Goal: Find specific page/section: Find specific page/section

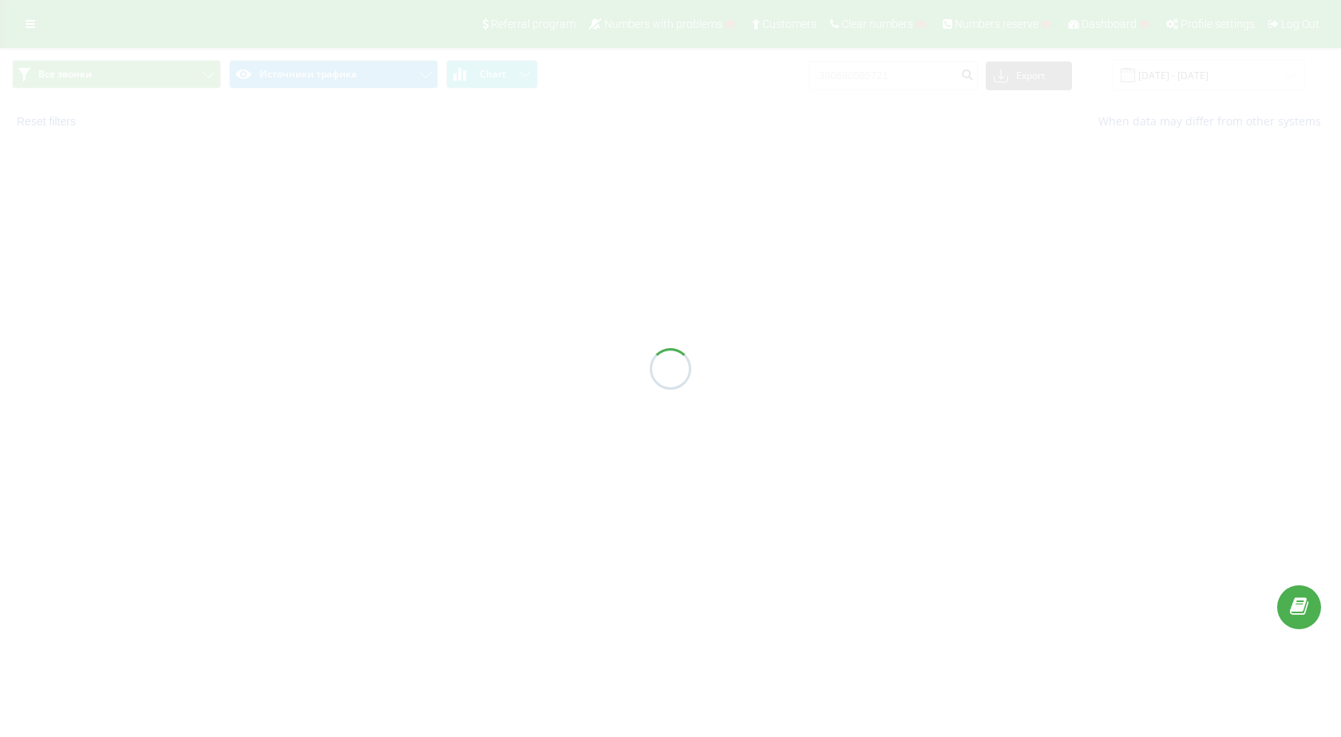
click at [624, 736] on div at bounding box center [670, 368] width 1341 height 737
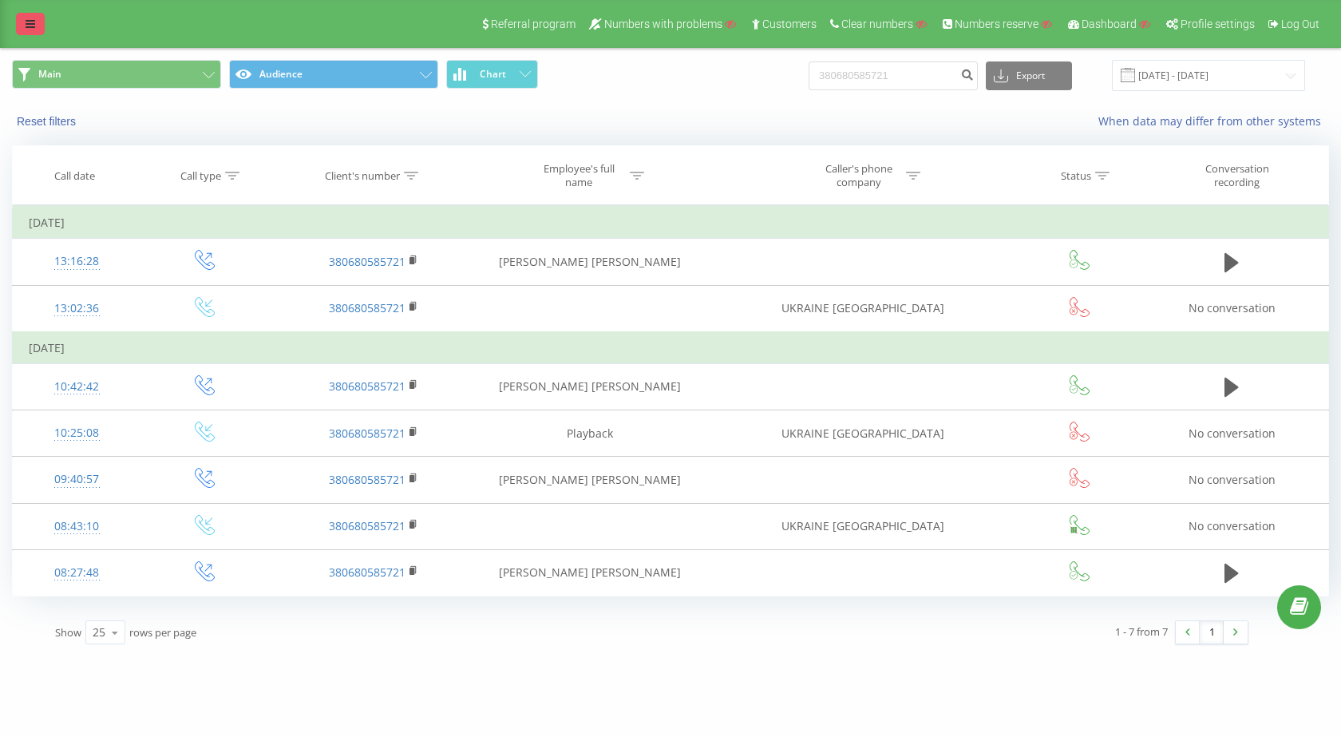
click at [36, 20] on link at bounding box center [30, 24] width 29 height 22
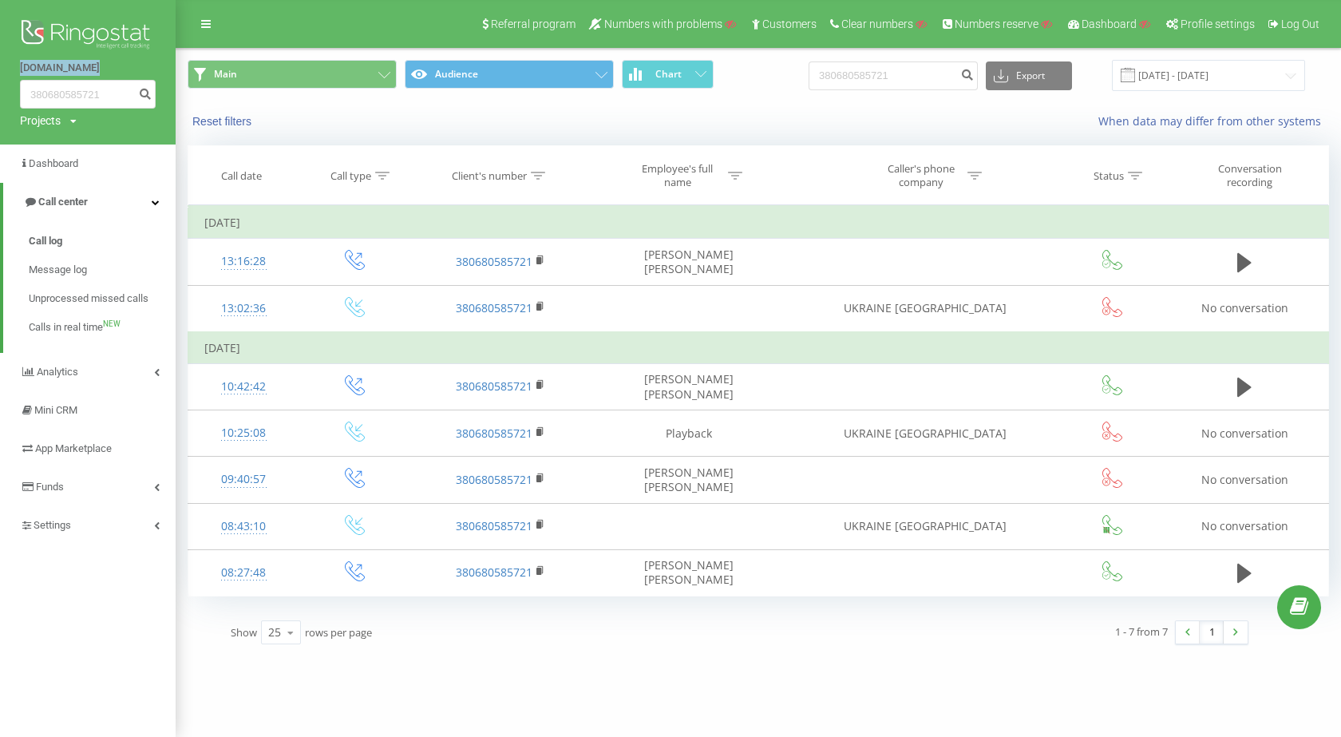
drag, startPoint x: 14, startPoint y: 69, endPoint x: 68, endPoint y: 80, distance: 54.5
click at [68, 80] on div "arpal.ua 380680585721 Projects Search" at bounding box center [88, 72] width 176 height 145
copy link "arpal.ua"
click at [129, 454] on link "App Marketplace" at bounding box center [88, 449] width 176 height 38
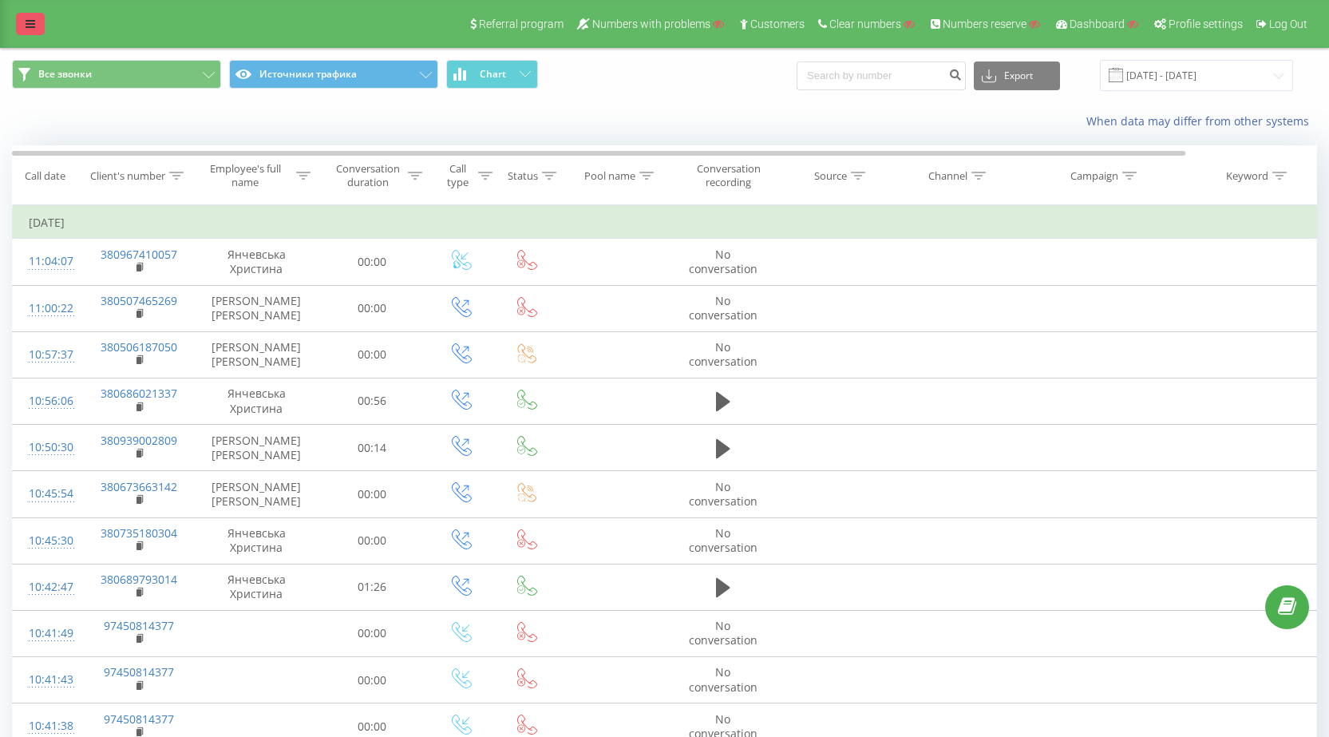
click at [38, 34] on link at bounding box center [30, 24] width 29 height 22
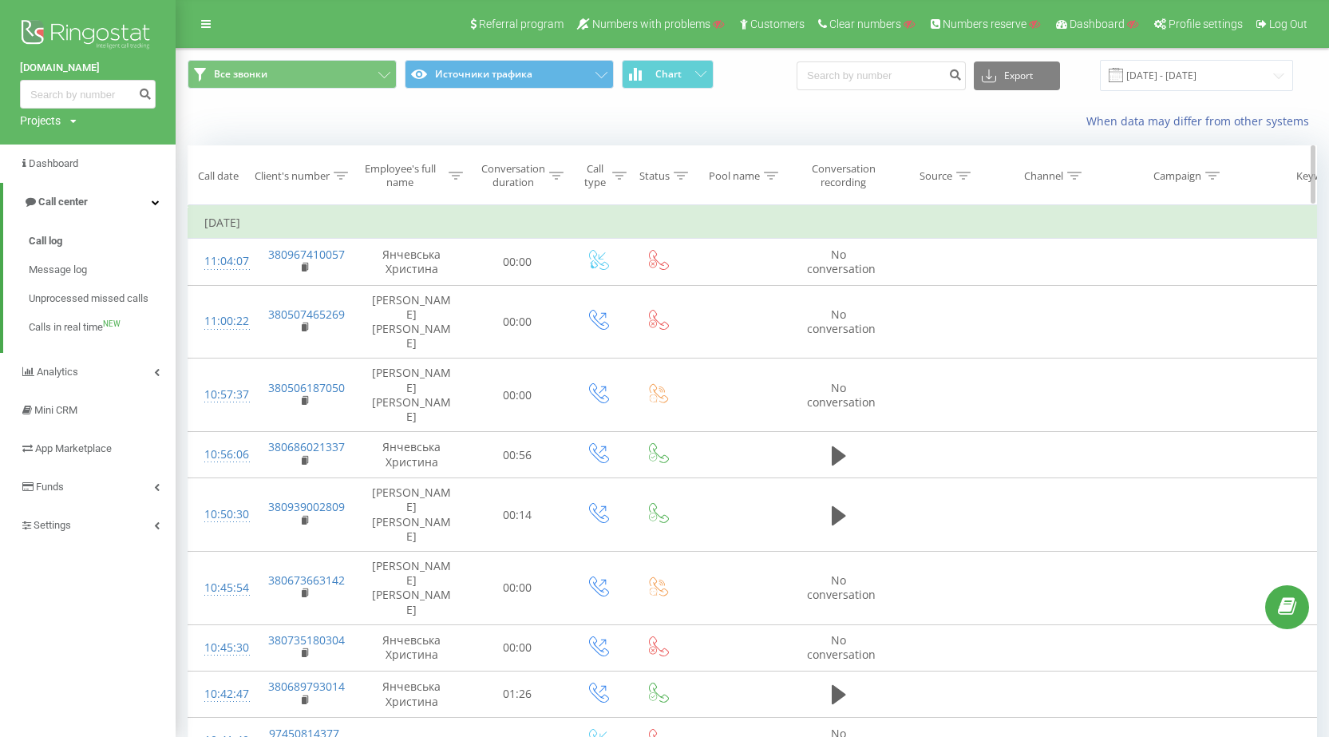
click at [346, 181] on div at bounding box center [341, 176] width 14 height 14
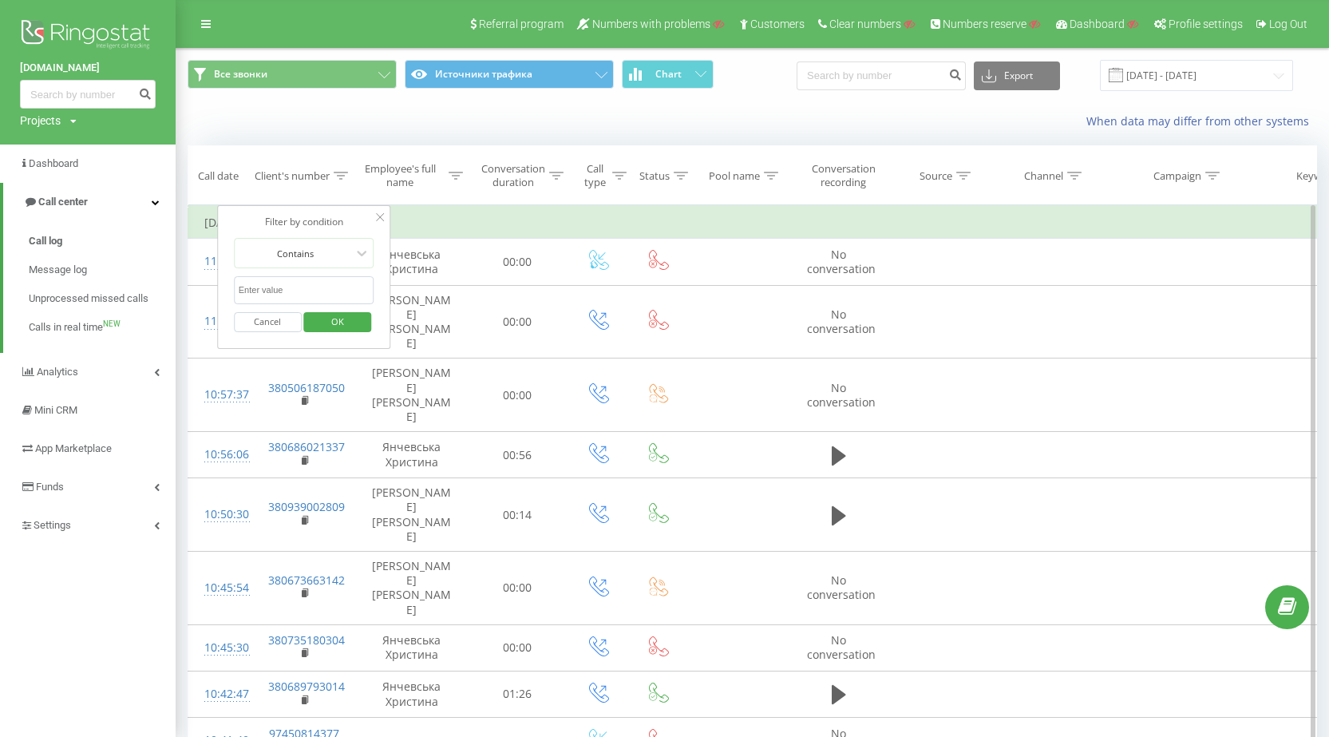
click at [297, 278] on input "text" at bounding box center [304, 290] width 141 height 28
paste input "380972696107"
click at [240, 288] on input "380972696107" at bounding box center [304, 290] width 141 height 28
click button "OK" at bounding box center [338, 322] width 68 height 20
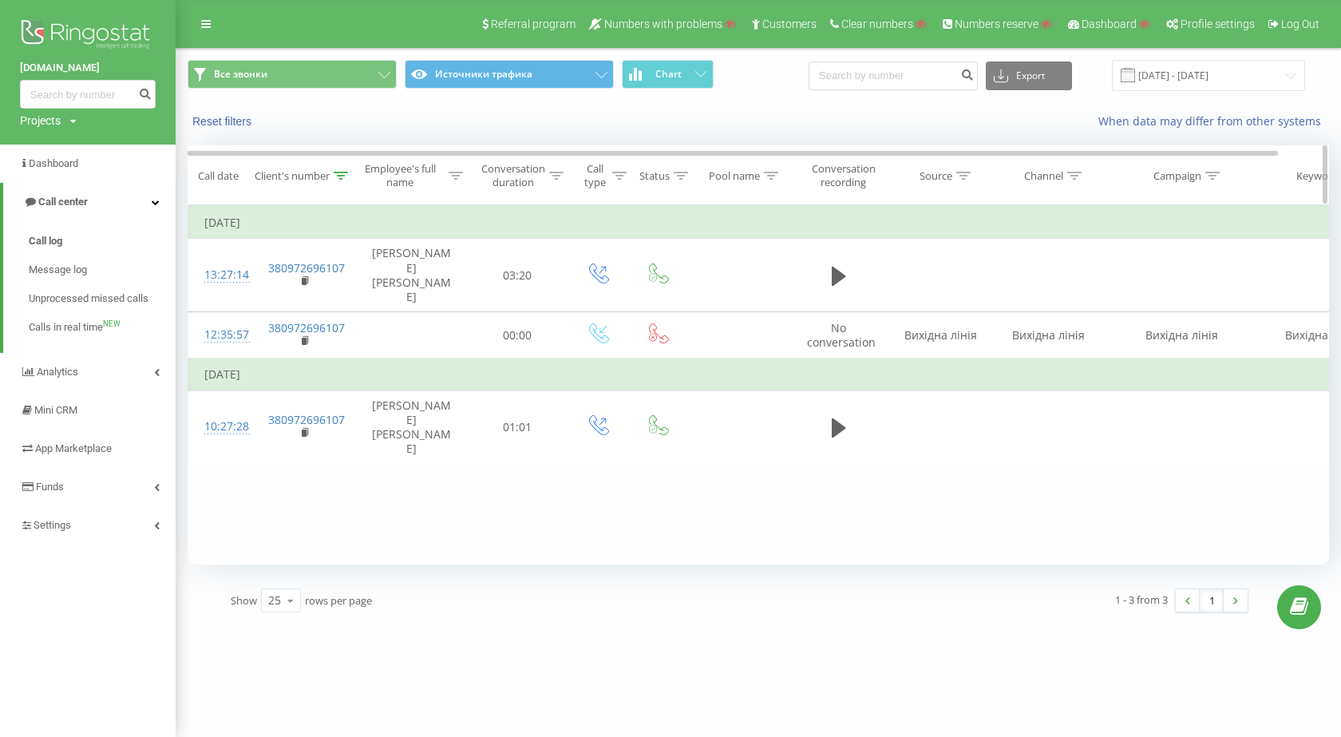
click at [348, 172] on icon at bounding box center [341, 176] width 14 height 8
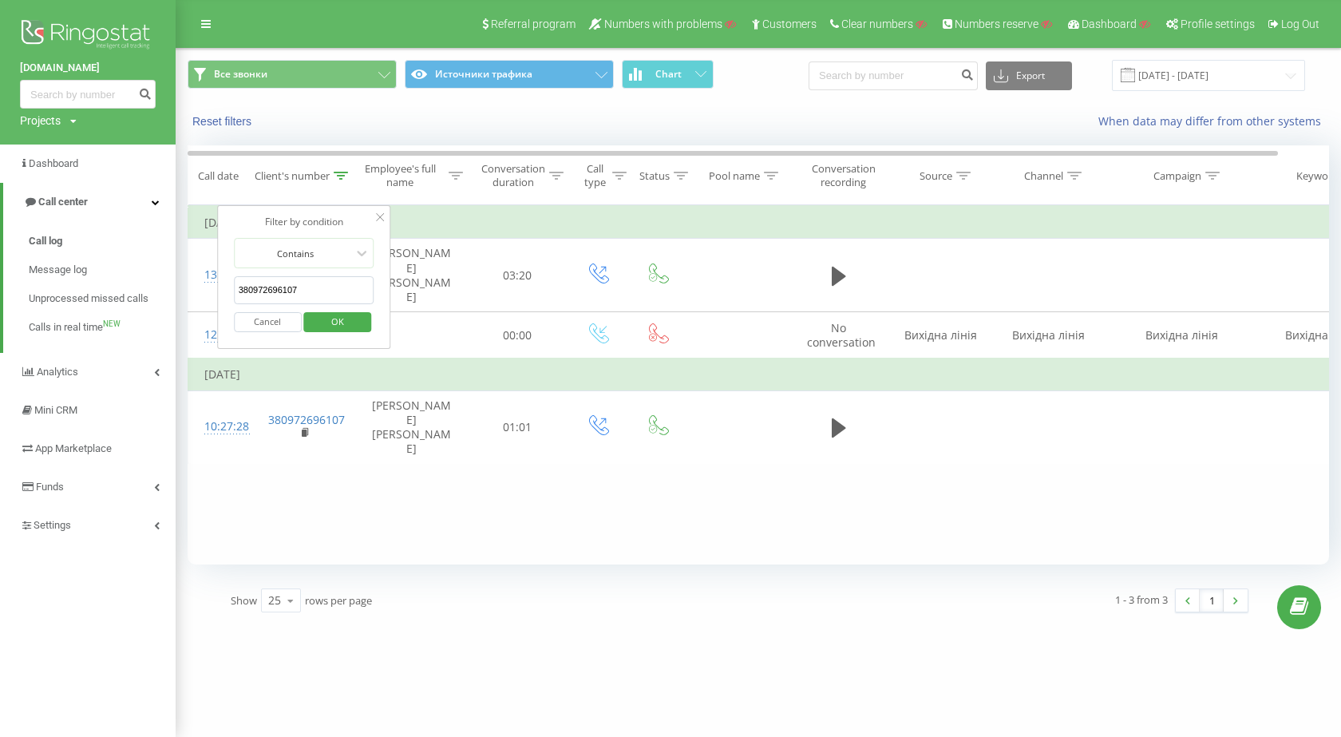
click at [336, 293] on input "380972696107" at bounding box center [304, 290] width 141 height 28
click at [335, 293] on input "380972696107" at bounding box center [304, 290] width 141 height 28
paste input "680585721"
click at [349, 313] on span "OK" at bounding box center [337, 321] width 45 height 25
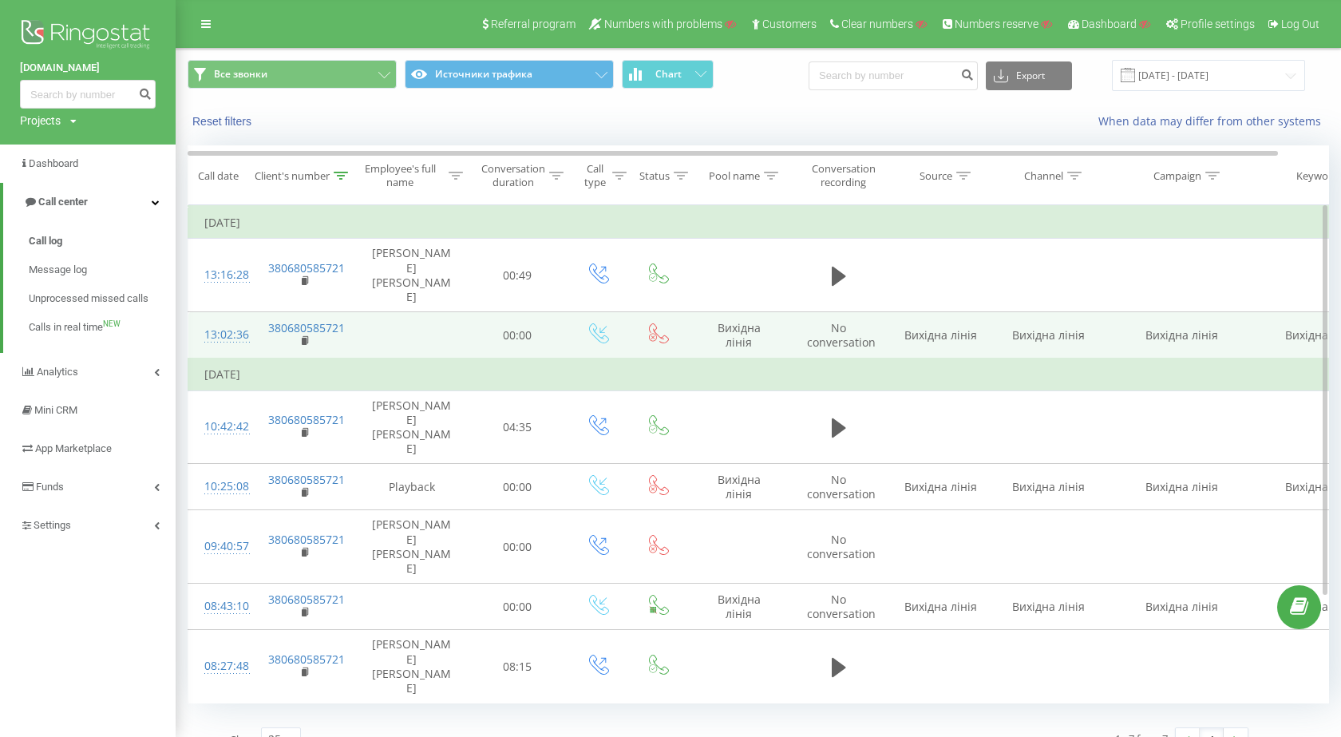
click at [236, 319] on div "13:02:36" at bounding box center [220, 334] width 32 height 31
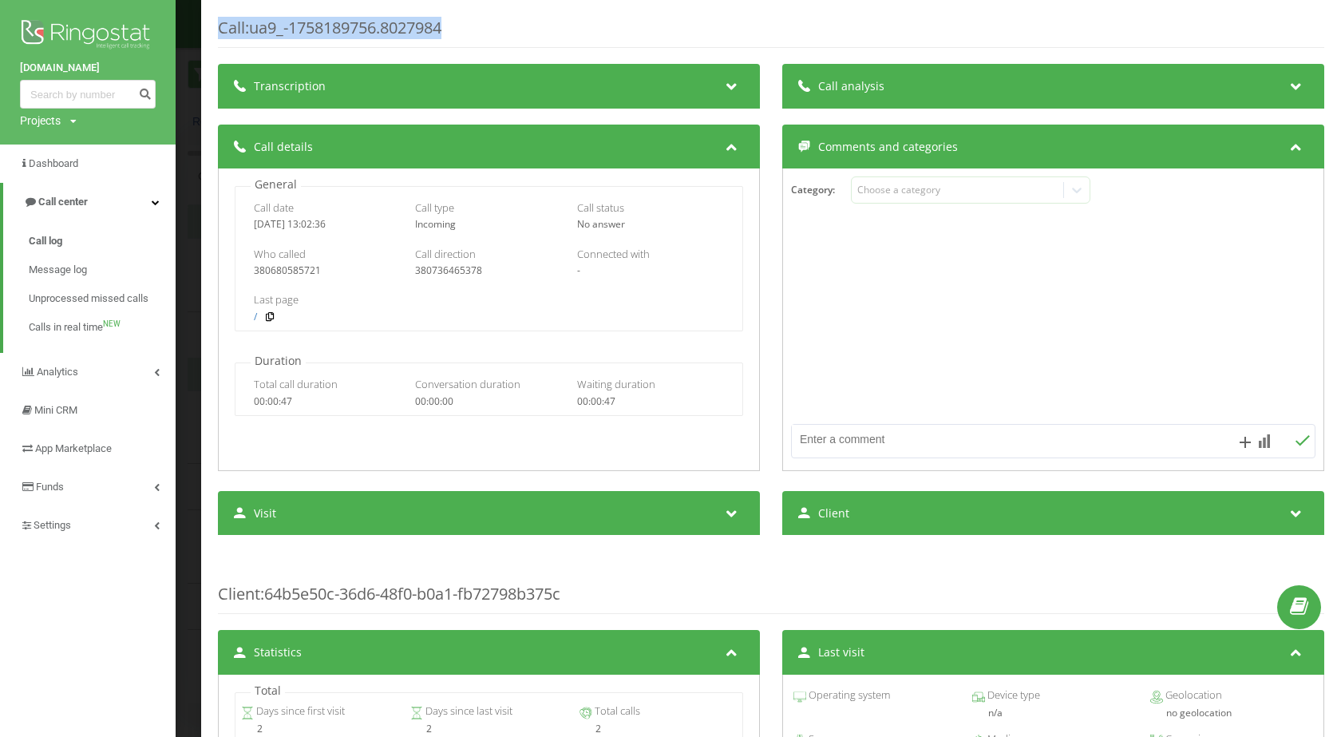
drag, startPoint x: 216, startPoint y: 34, endPoint x: 483, endPoint y: 23, distance: 266.9
click at [483, 23] on div "Call : ua9_-1758189756.8027984 Transcription For AI analysis of future calls, c…" at bounding box center [771, 368] width 1140 height 737
drag, startPoint x: 252, startPoint y: 228, endPoint x: 382, endPoint y: 228, distance: 129.4
click at [374, 230] on div "Call date 2025-09-18 13:02:36 Call type Incoming Call status No answer" at bounding box center [489, 215] width 507 height 46
click at [294, 279] on div "Who called 380680585721 Call direction 380736465378 Connected with -" at bounding box center [489, 262] width 507 height 46
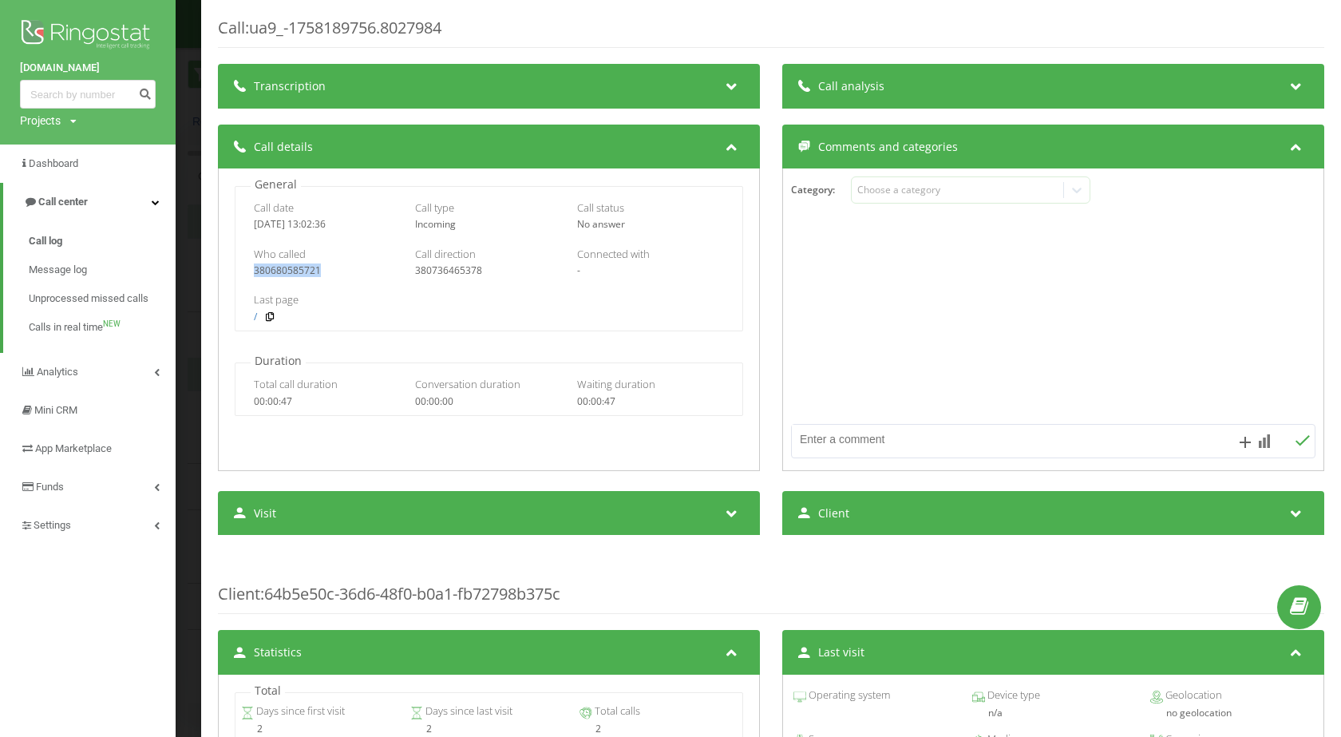
click at [294, 279] on div "Who called 380680585721 Call direction 380736465378 Connected with -" at bounding box center [489, 262] width 507 height 46
copy div "380680585721"
click at [187, 248] on div "Call : ua9_-1758189756.8027984 Transcription For AI analysis of future calls, c…" at bounding box center [670, 368] width 1341 height 737
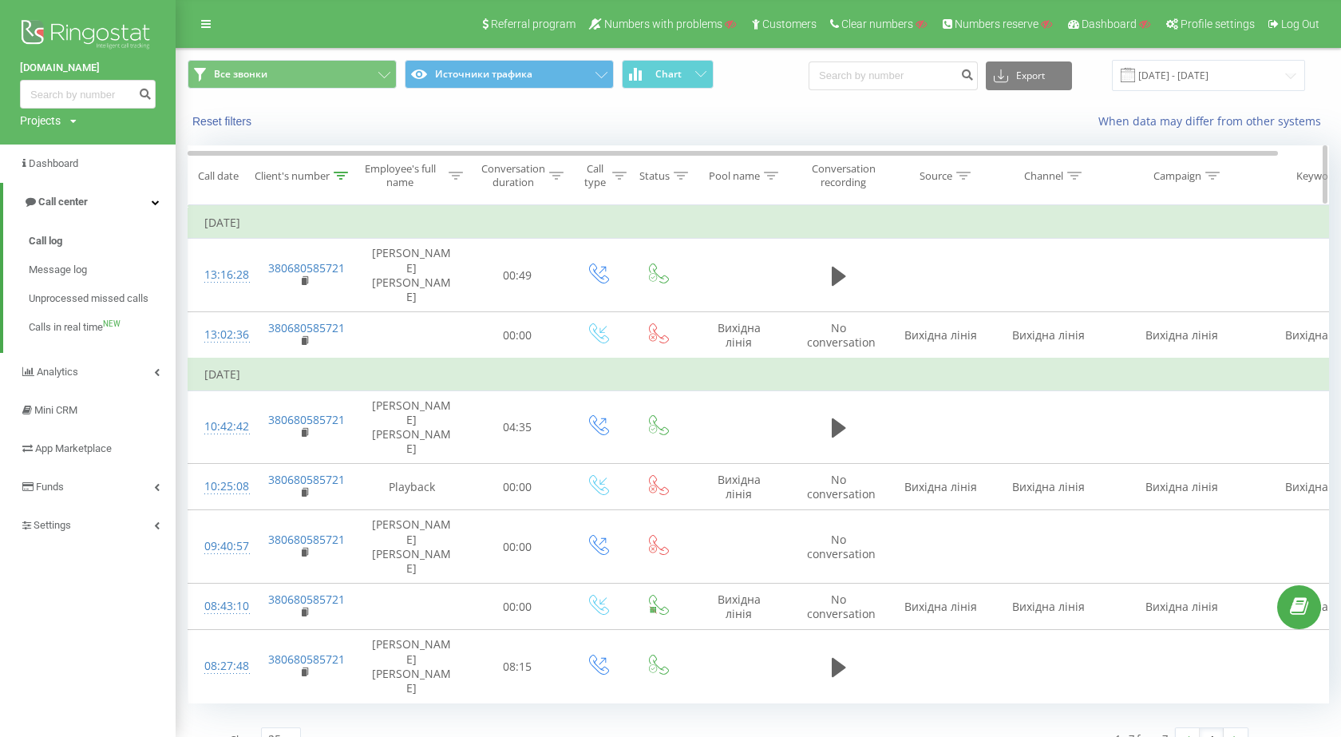
click at [345, 174] on icon at bounding box center [341, 176] width 14 height 8
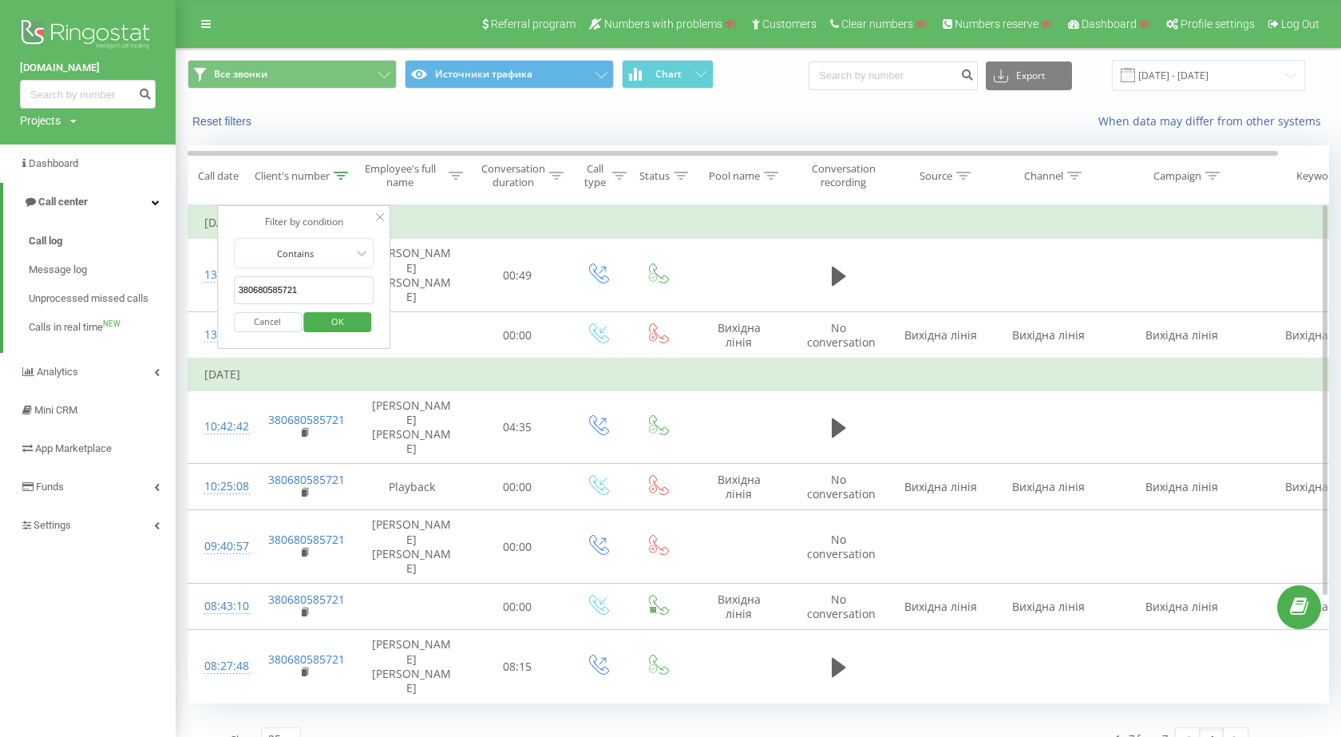
click at [338, 279] on input "380680585721" at bounding box center [304, 290] width 141 height 28
paste input "972696107"
type input "380972696107"
click button "OK" at bounding box center [338, 322] width 68 height 20
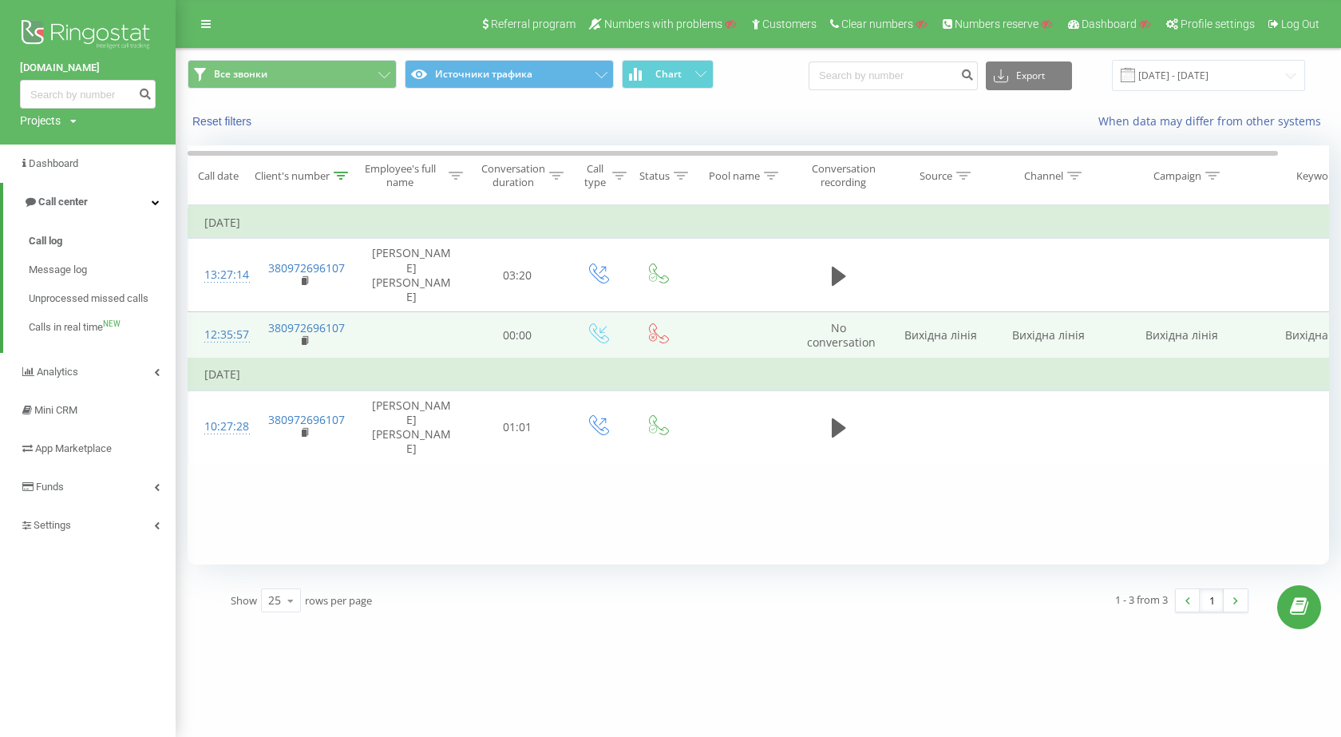
click at [224, 319] on div "12:35:57" at bounding box center [220, 334] width 32 height 31
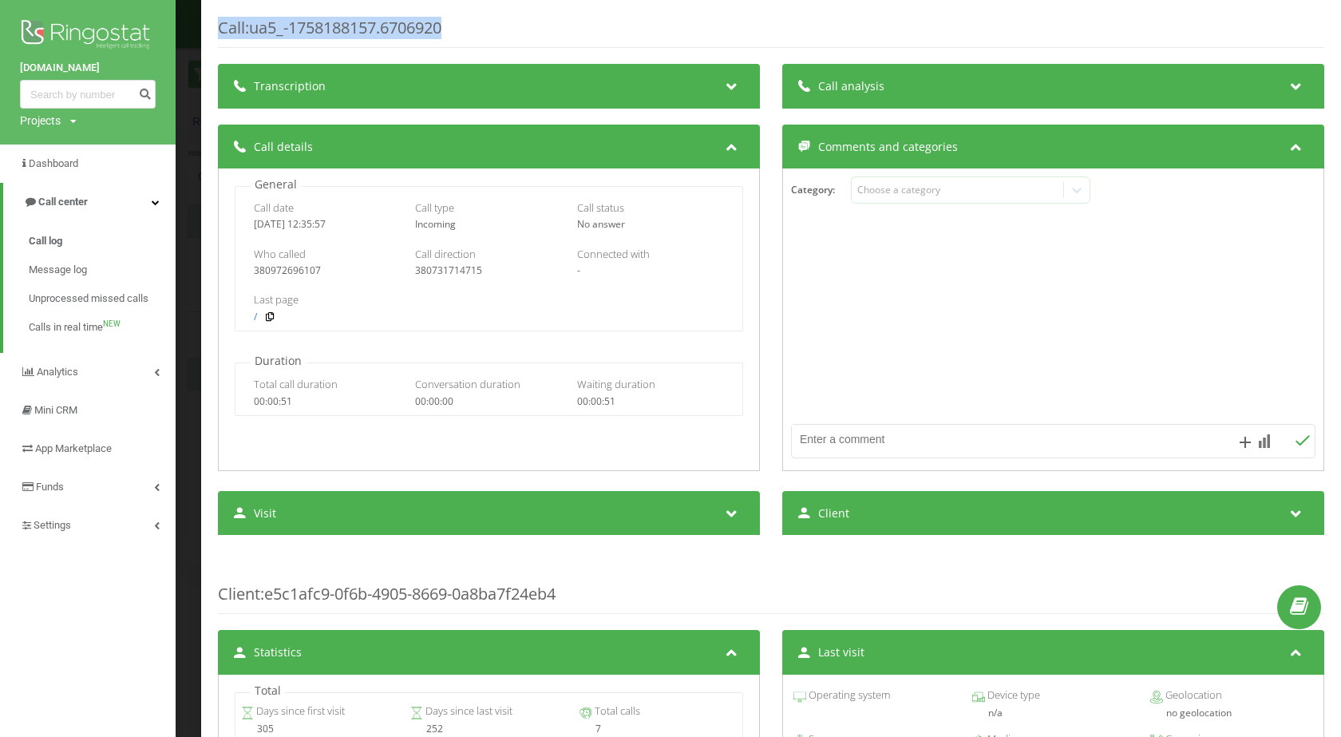
drag, startPoint x: 214, startPoint y: 26, endPoint x: 469, endPoint y: 25, distance: 254.7
click at [469, 25] on div "Call : ua5_-1758188157.6706920 Transcription For AI analysis of future calls, c…" at bounding box center [771, 368] width 1140 height 737
copy div "Call : ua5_-1758188157.6706920"
drag, startPoint x: 247, startPoint y: 227, endPoint x: 835, endPoint y: 28, distance: 621.2
click at [375, 224] on div "Call date 2025-09-18 12:35:57 Call type Incoming Call status No answer" at bounding box center [489, 215] width 507 height 46
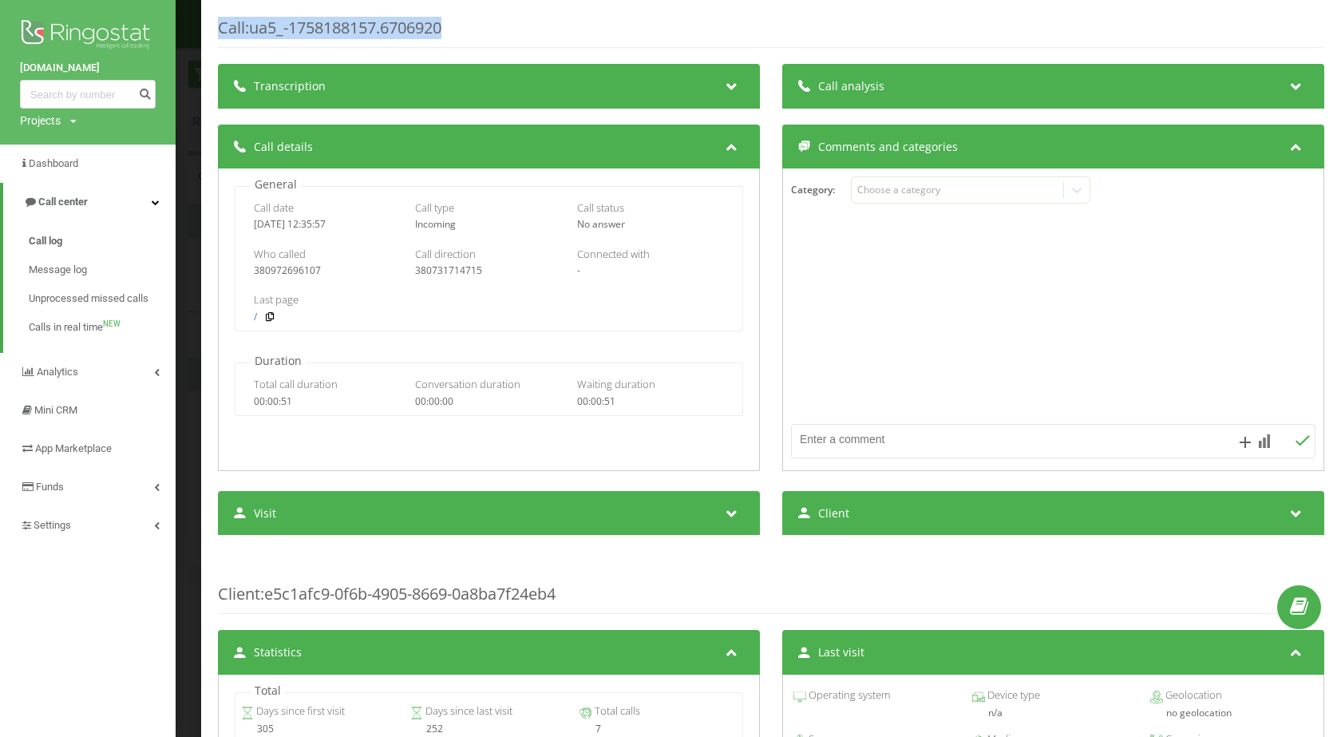
copy div "2025-09-18 12:35:57"
click at [321, 268] on div "380972696107" at bounding box center [328, 270] width 148 height 11
click at [299, 272] on div "380972696107" at bounding box center [328, 270] width 148 height 11
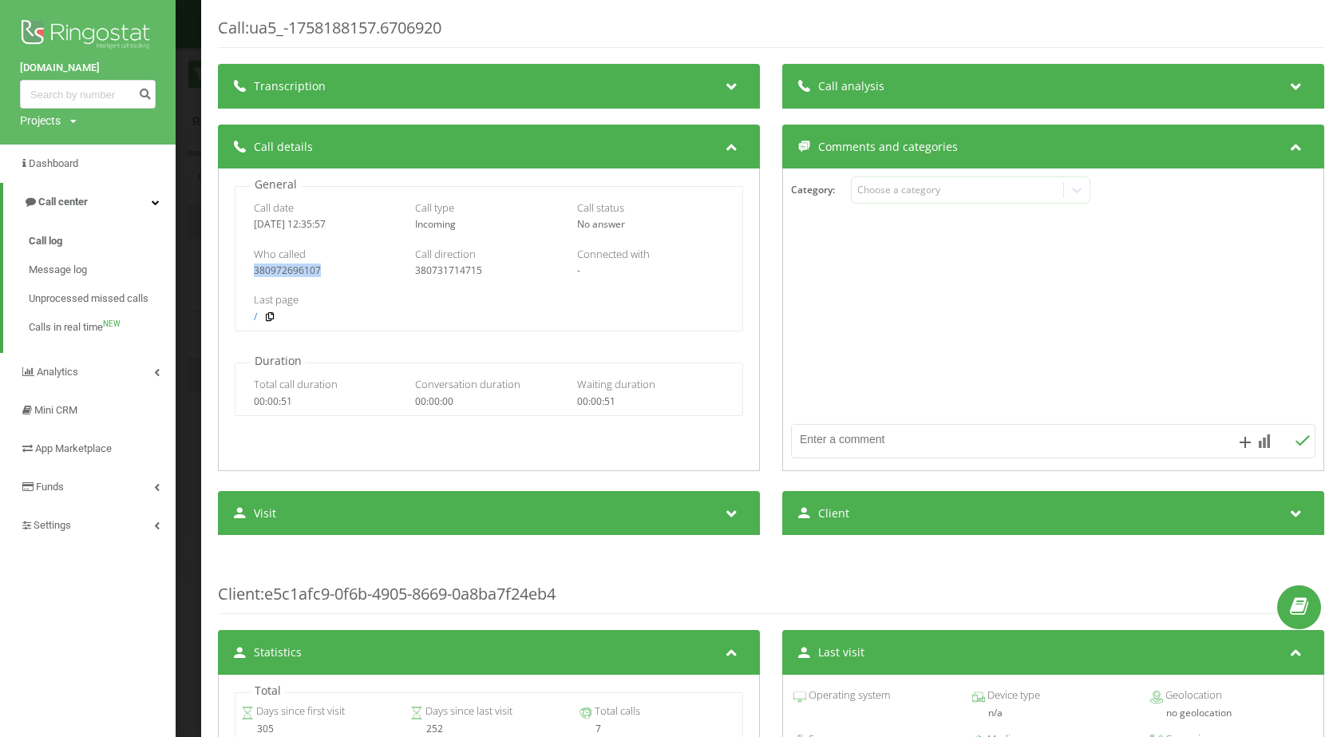
copy div "380972696107"
click at [201, 53] on div "Call : ua5_-1758188157.6706920 Transcription For AI analysis of future calls, c…" at bounding box center [771, 368] width 1140 height 737
click at [66, 125] on div "Projects Search" at bounding box center [48, 121] width 57 height 16
drag, startPoint x: 93, startPoint y: 152, endPoint x: 119, endPoint y: 149, distance: 26.5
click at [93, 152] on input "text" at bounding box center [65, 144] width 80 height 23
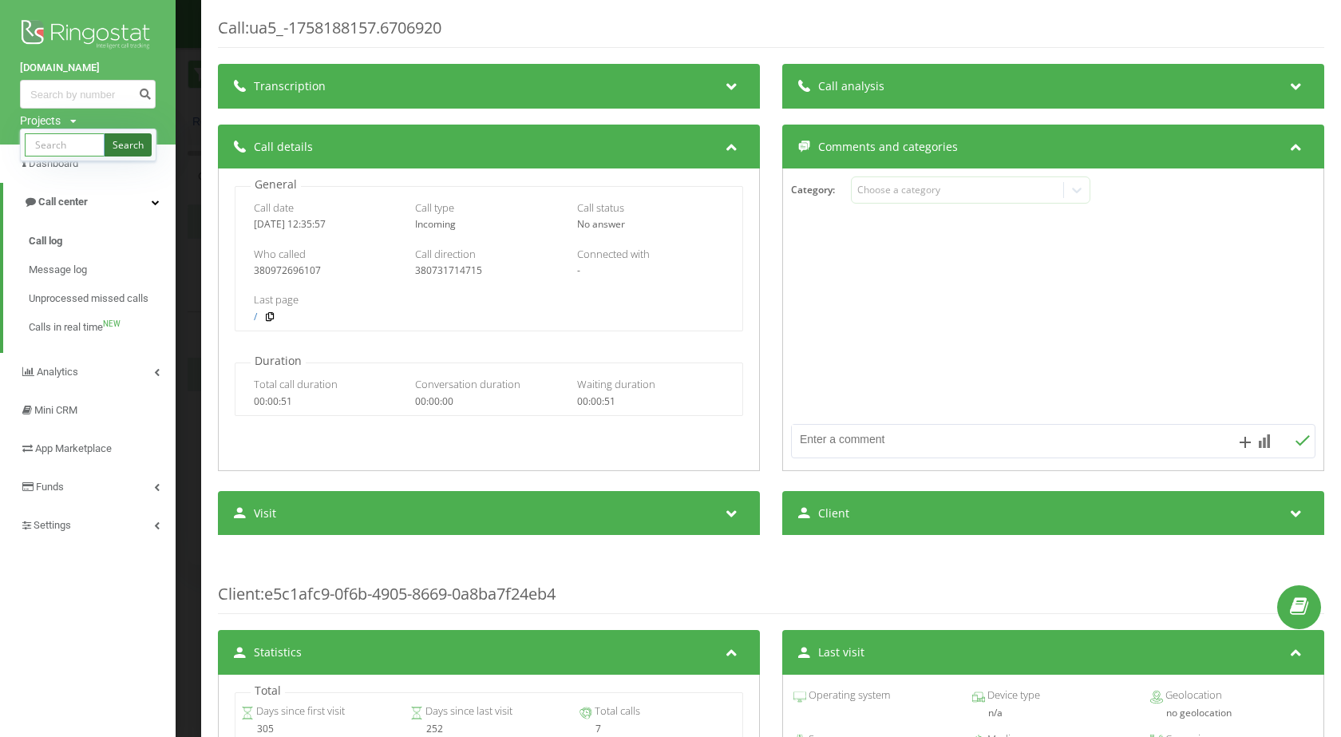
paste input "[DOMAIN_NAME]"
type input "[DOMAIN_NAME]"
drag, startPoint x: 121, startPoint y: 147, endPoint x: 275, endPoint y: 106, distance: 159.4
click at [121, 147] on link "Search" at bounding box center [128, 144] width 47 height 23
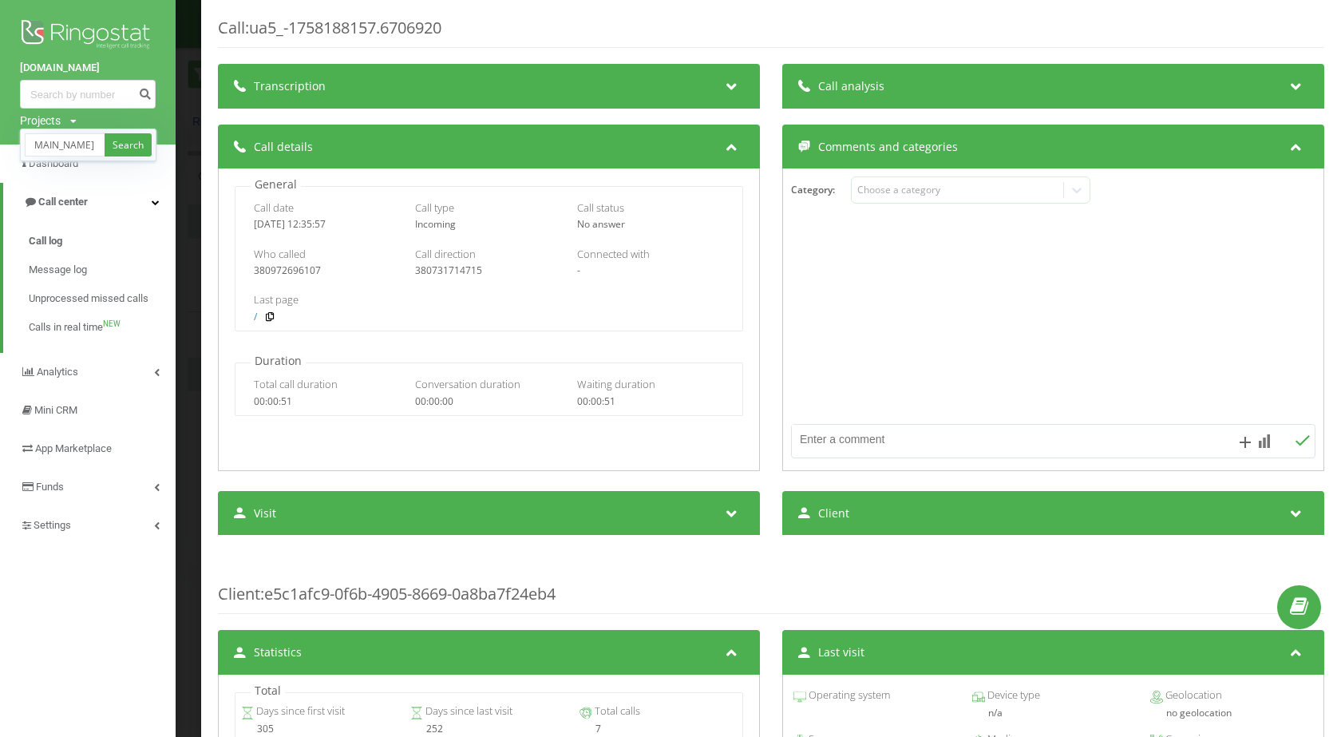
scroll to position [0, 0]
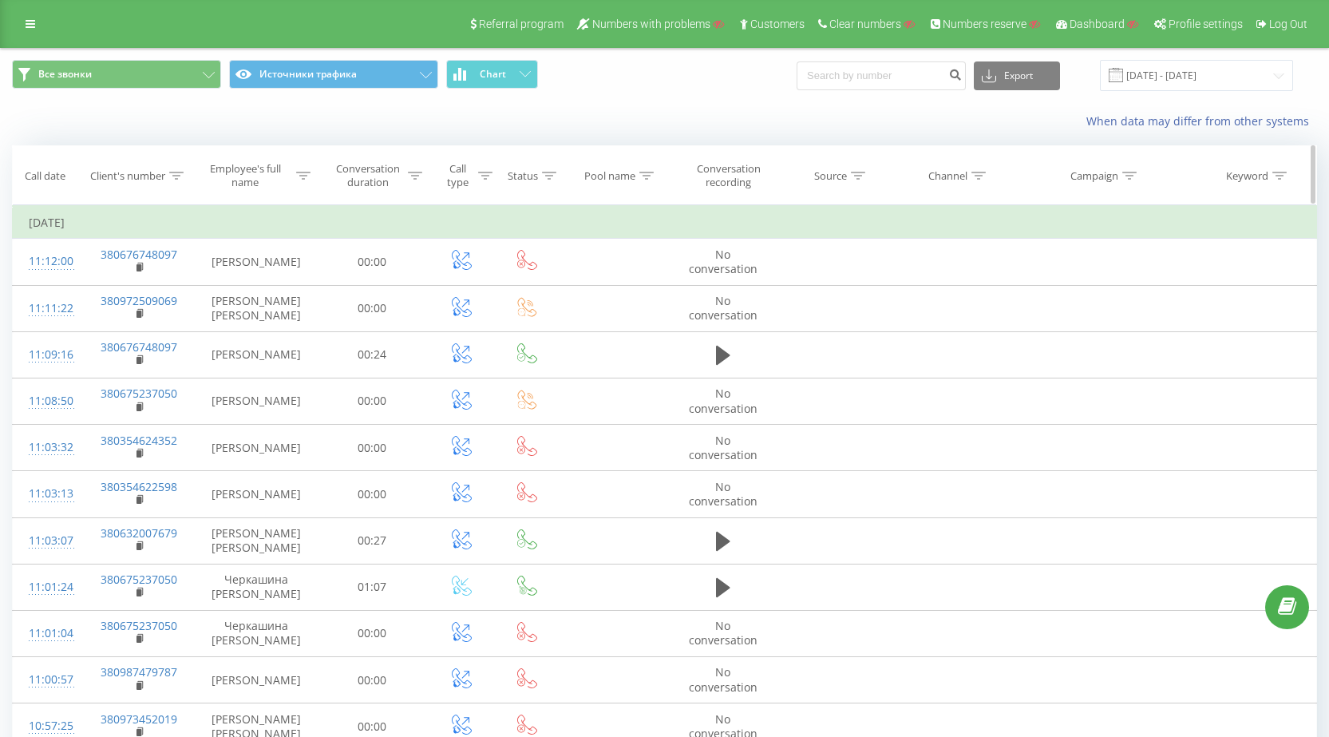
click at [182, 172] on icon at bounding box center [176, 176] width 14 height 8
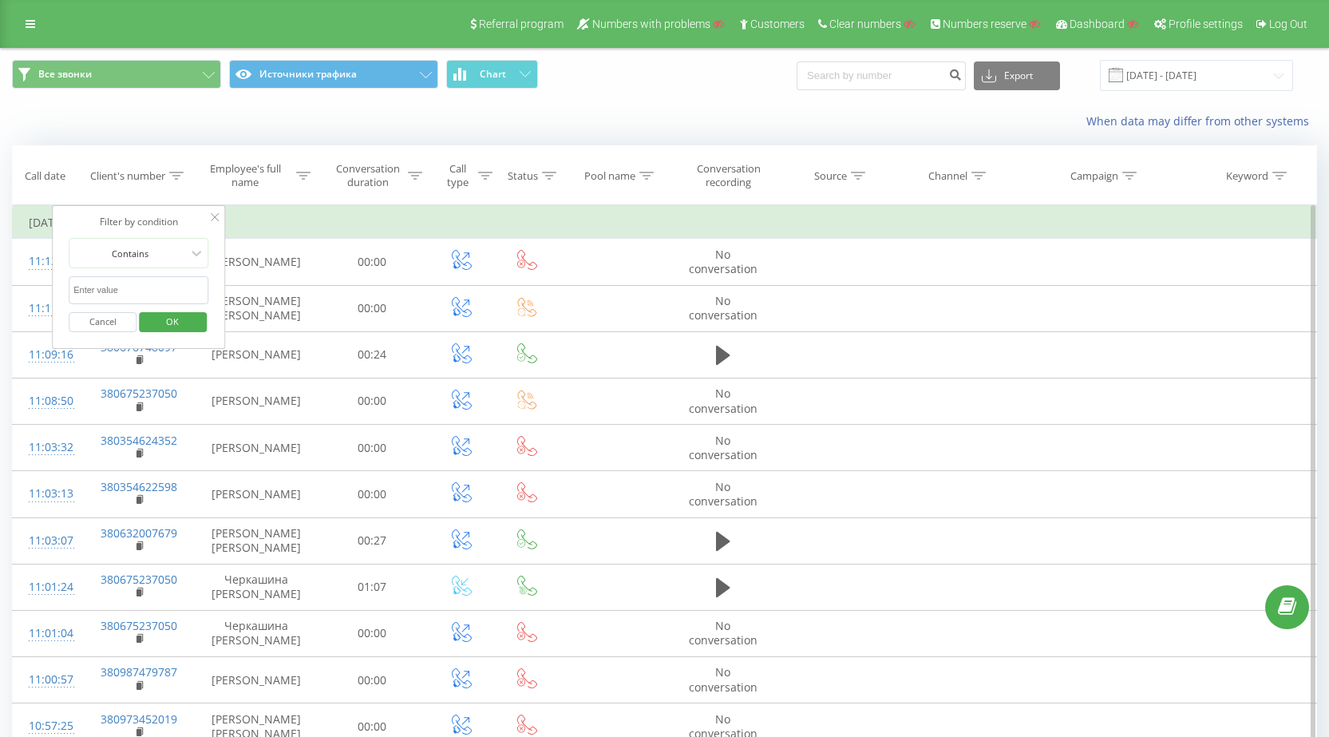
click at [157, 286] on input "text" at bounding box center [139, 290] width 141 height 28
paste input "0991192656"
click at [178, 313] on span "OK" at bounding box center [172, 321] width 45 height 25
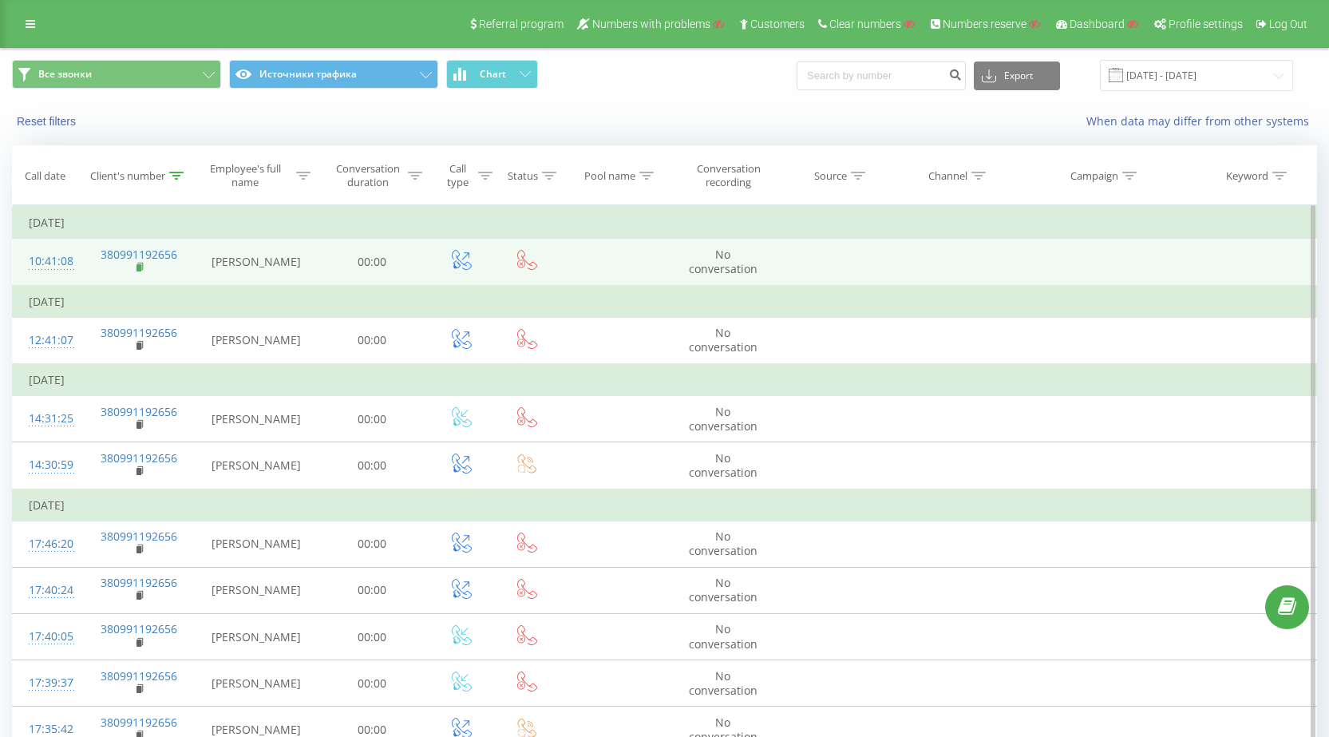
click at [139, 271] on rect at bounding box center [139, 267] width 5 height 7
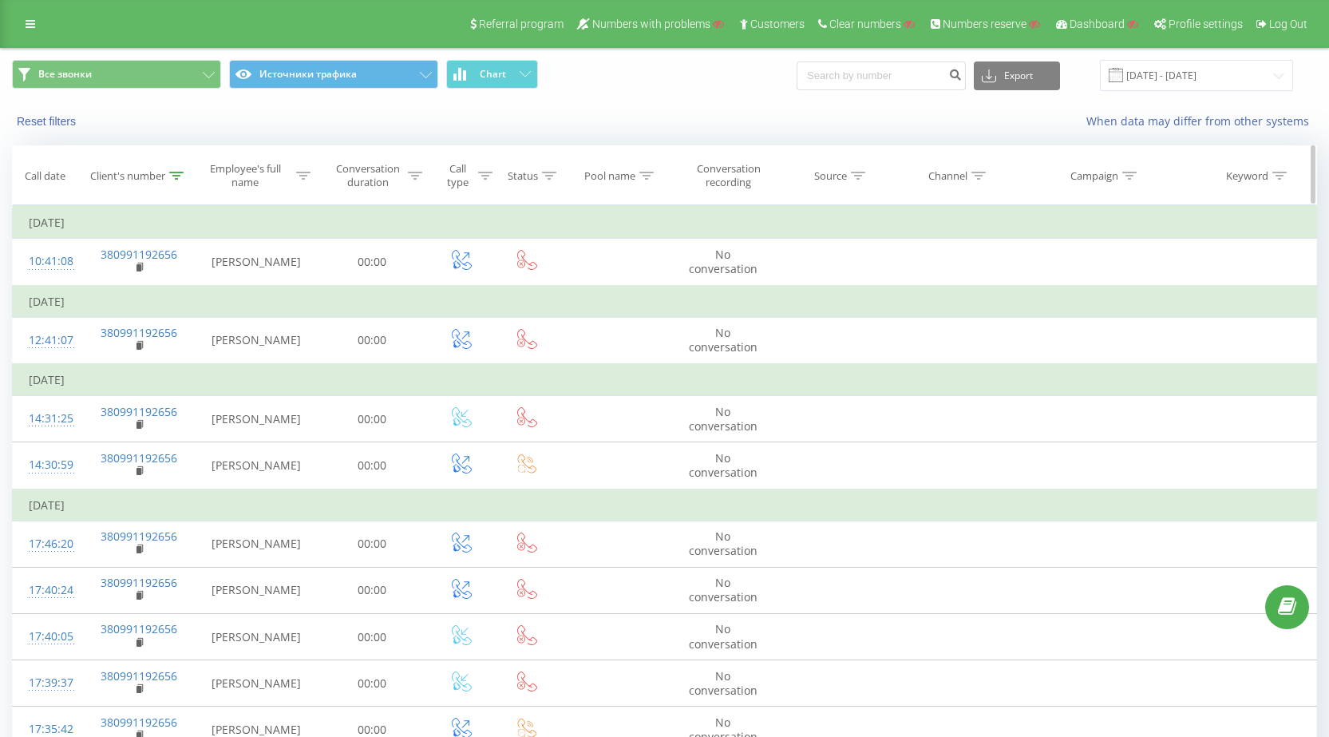
click at [184, 177] on div "Client's number" at bounding box center [138, 176] width 113 height 14
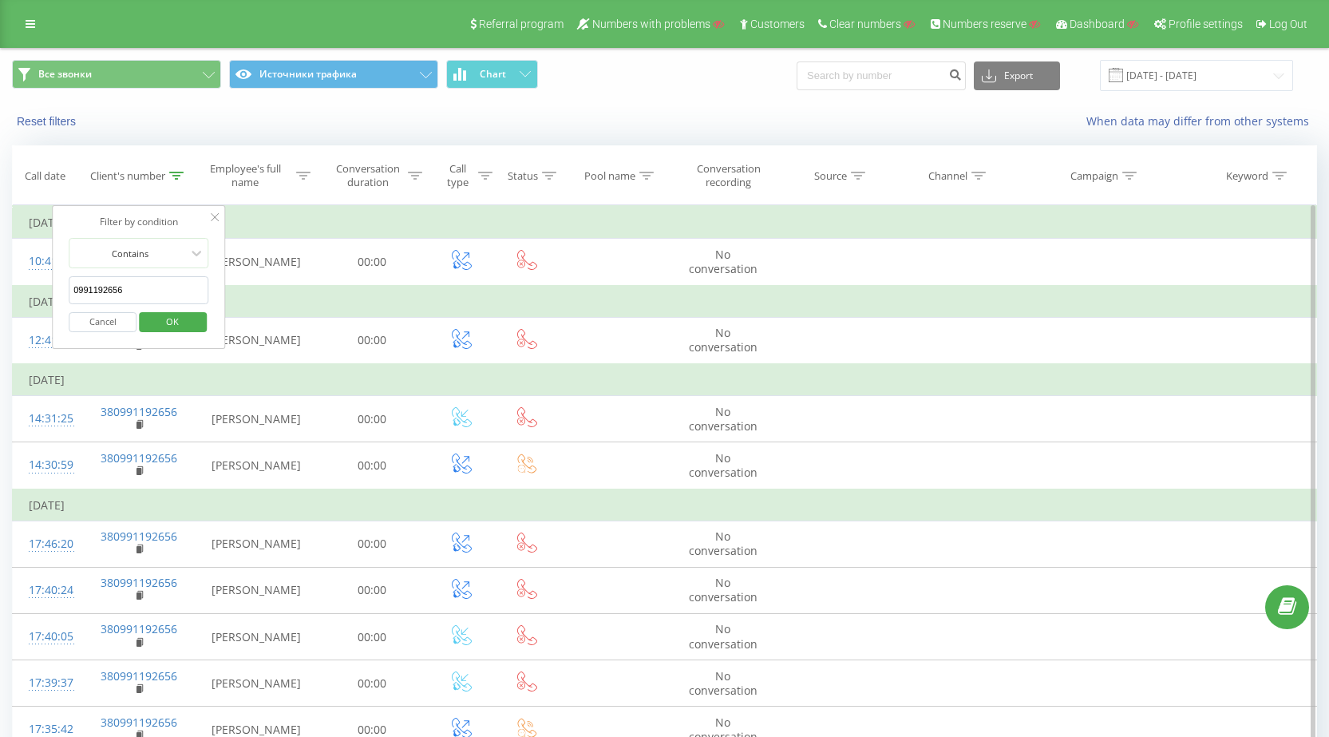
click at [162, 283] on input "0991192656" at bounding box center [139, 290] width 141 height 28
paste input "504807023"
type input "0504807023"
click button "OK" at bounding box center [173, 322] width 68 height 20
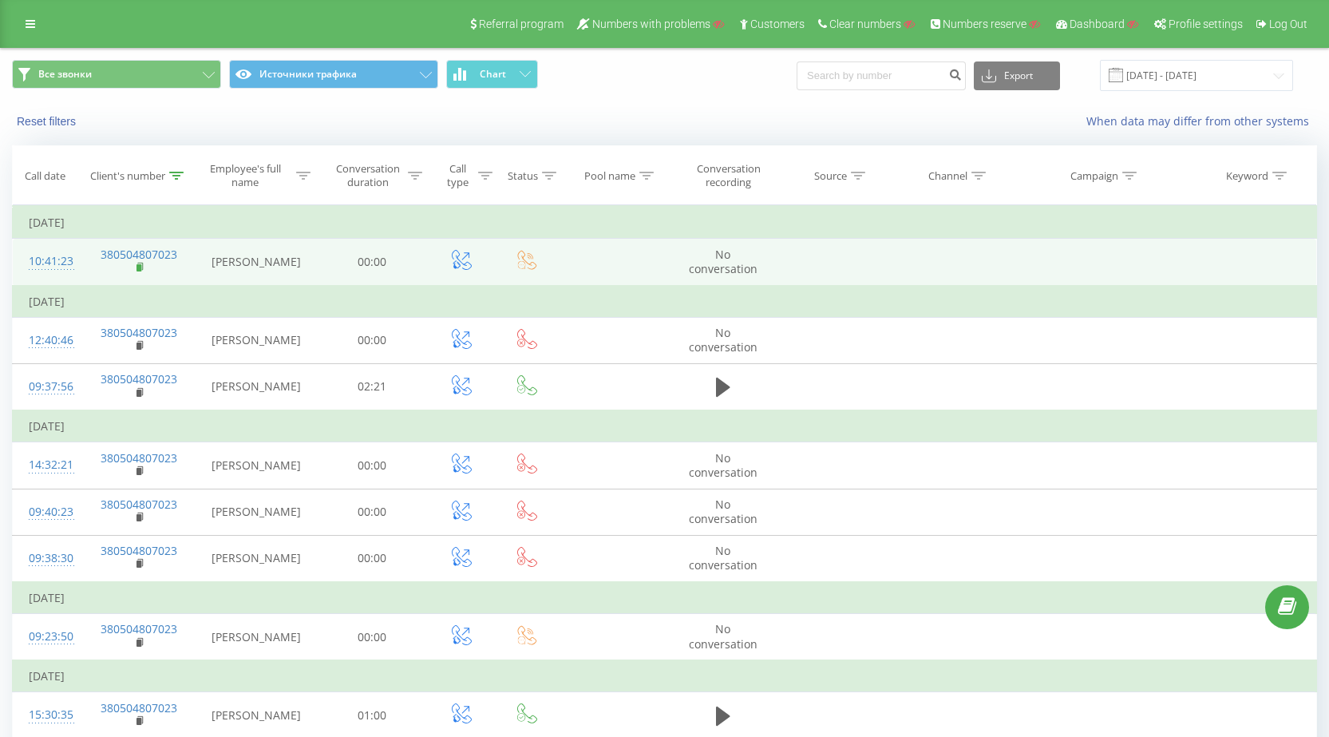
click at [140, 270] on rect at bounding box center [139, 267] width 5 height 7
click at [57, 267] on div "10:41:23" at bounding box center [48, 261] width 38 height 31
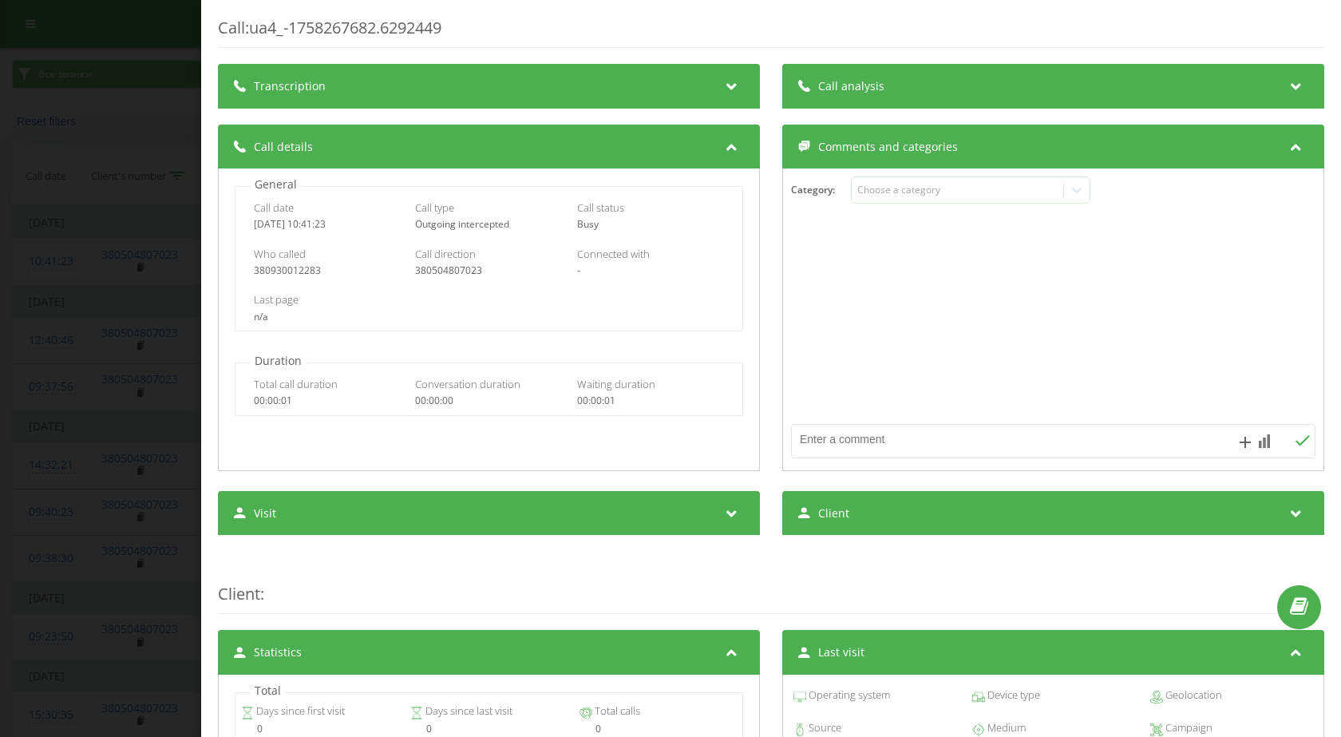
click at [292, 275] on div "380930012283" at bounding box center [328, 270] width 148 height 11
copy div "380930012283"
click at [75, 85] on div "Call : ua4_-1758267682.6292449 Transcription For AI analysis of future calls, c…" at bounding box center [670, 368] width 1341 height 737
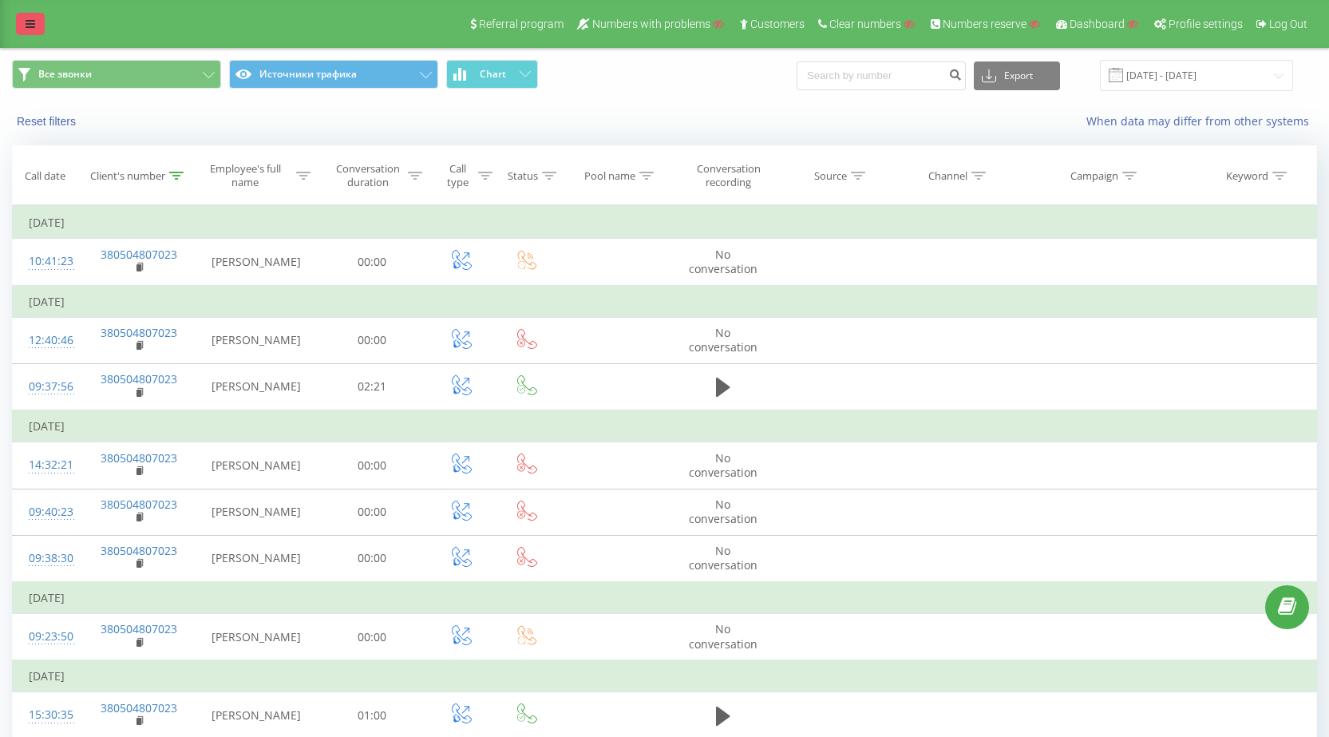
click at [29, 30] on link at bounding box center [30, 24] width 29 height 22
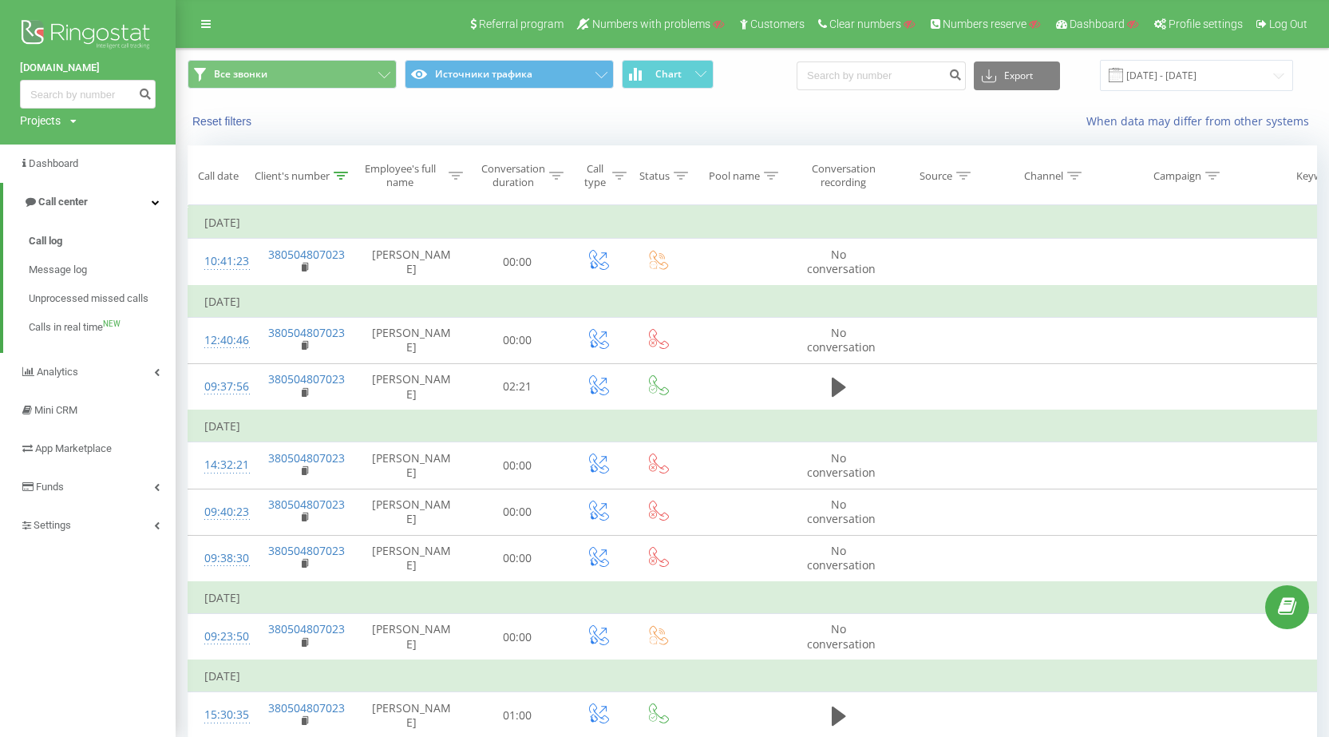
click at [57, 120] on div "Projects" at bounding box center [40, 121] width 41 height 16
click at [70, 144] on input "text" at bounding box center [65, 144] width 80 height 23
paste input "[DOMAIN_NAME]"
type input "[DOMAIN_NAME]"
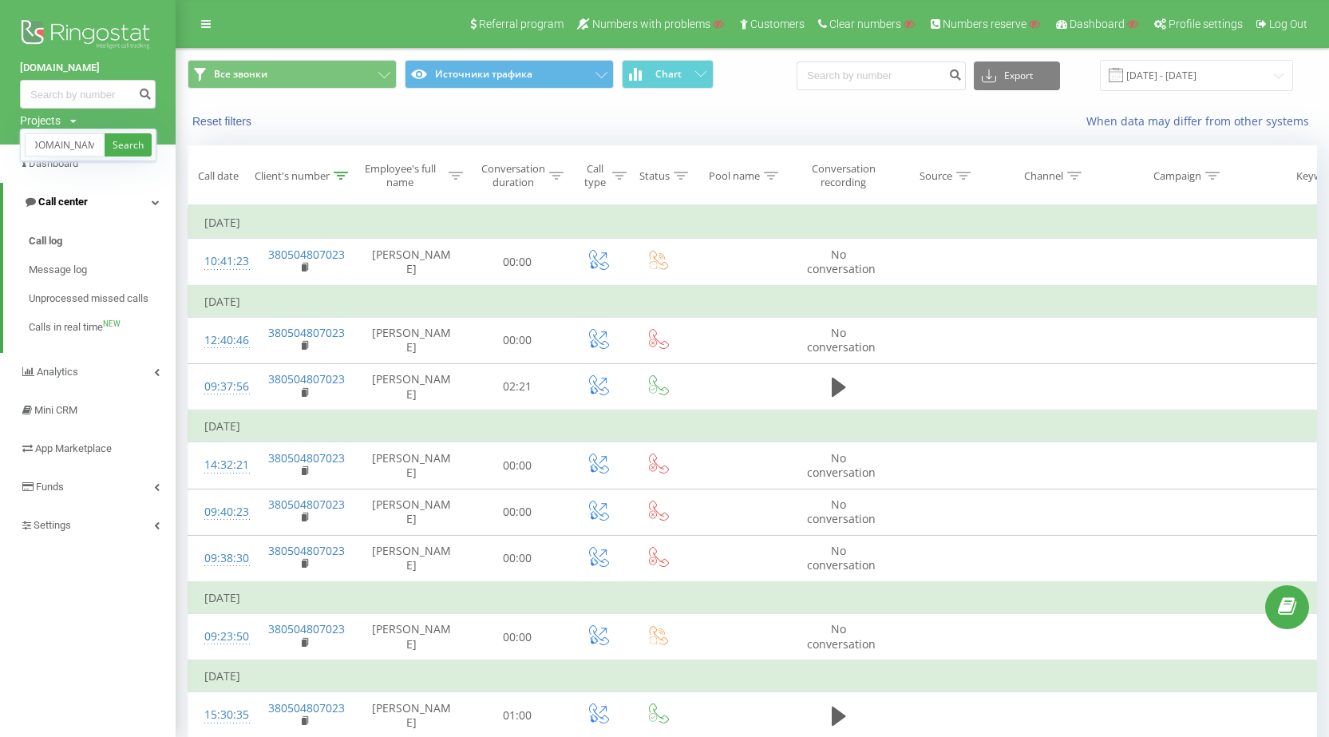
drag, startPoint x: 121, startPoint y: 148, endPoint x: 161, endPoint y: 195, distance: 61.8
click at [121, 148] on link "Search" at bounding box center [128, 144] width 47 height 23
